Goal: Task Accomplishment & Management: Manage account settings

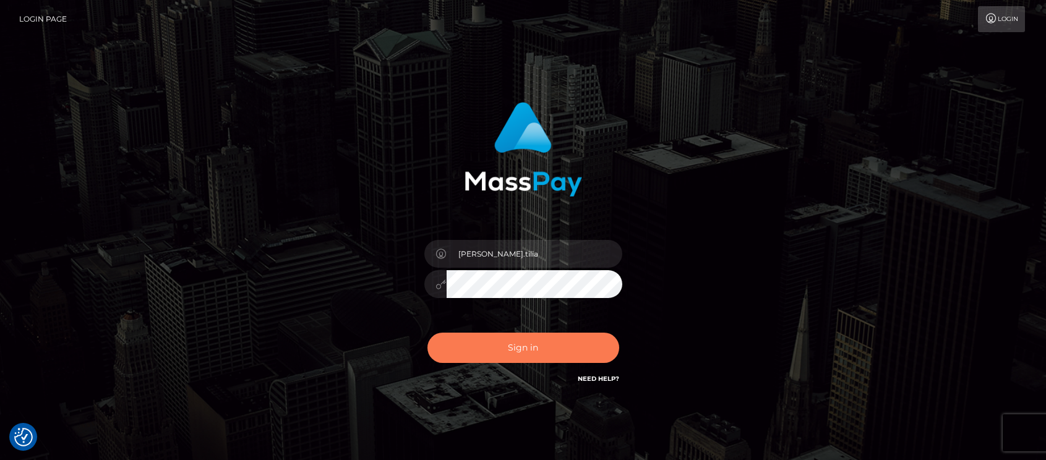
click at [492, 348] on button "Sign in" at bounding box center [523, 348] width 192 height 30
type input "matias.tilia"
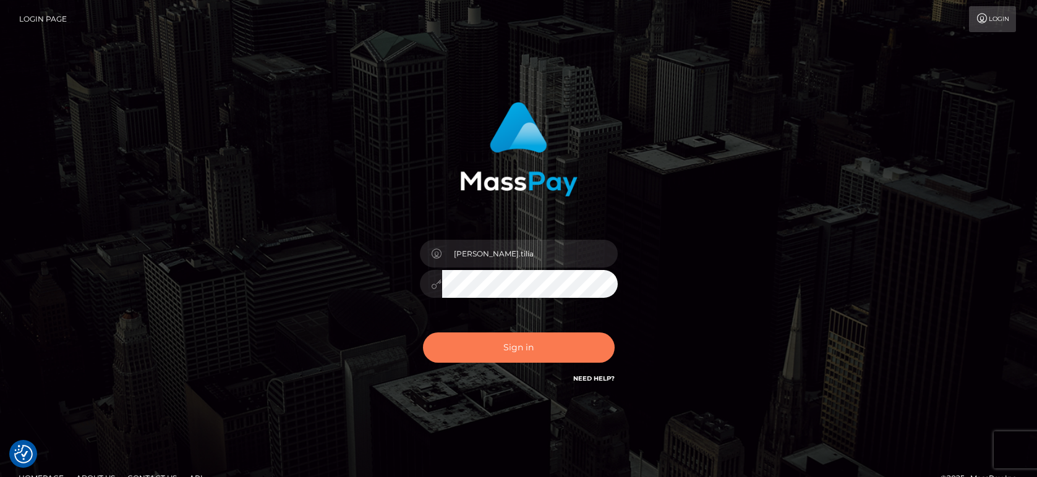
click at [488, 349] on button "Sign in" at bounding box center [519, 348] width 192 height 30
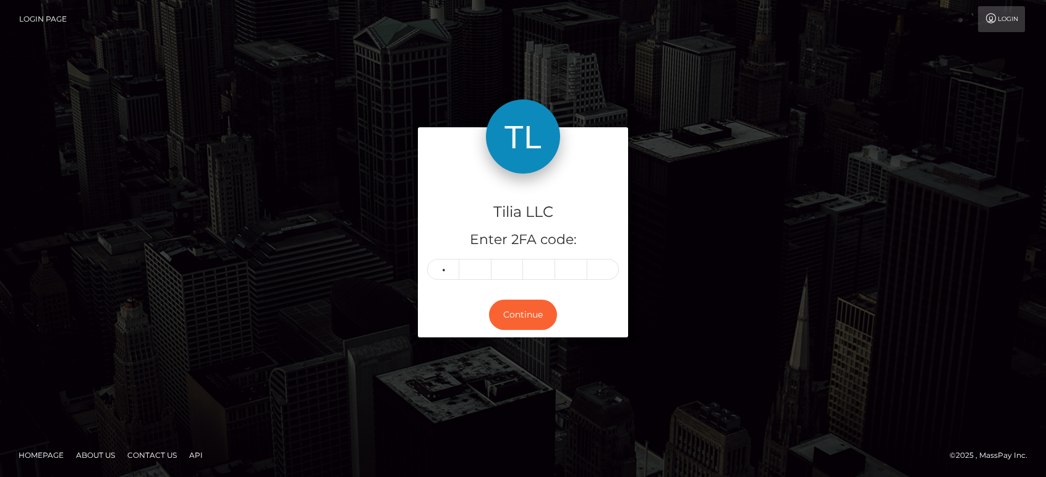
type input "2"
type input "7"
type input "3"
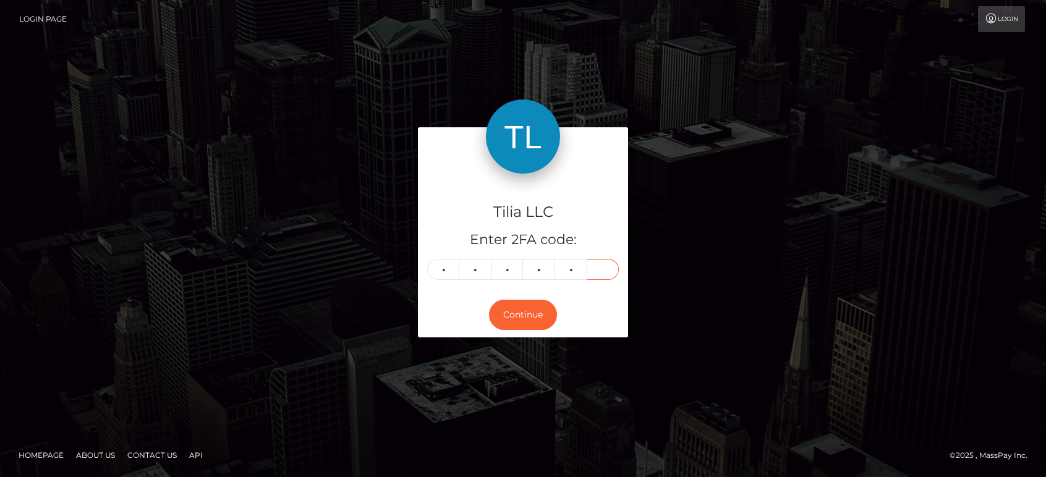
type input "9"
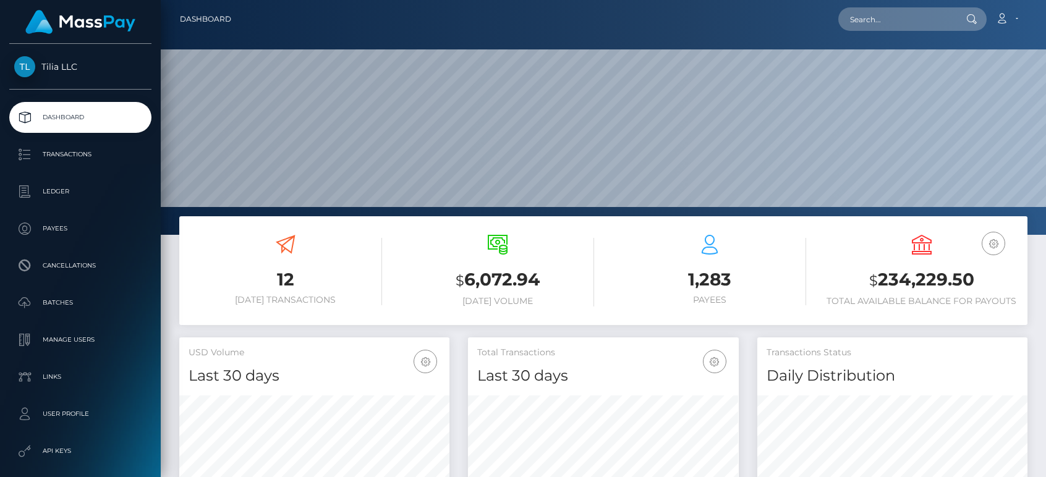
scroll to position [219, 271]
